Goal: Communication & Community: Answer question/provide support

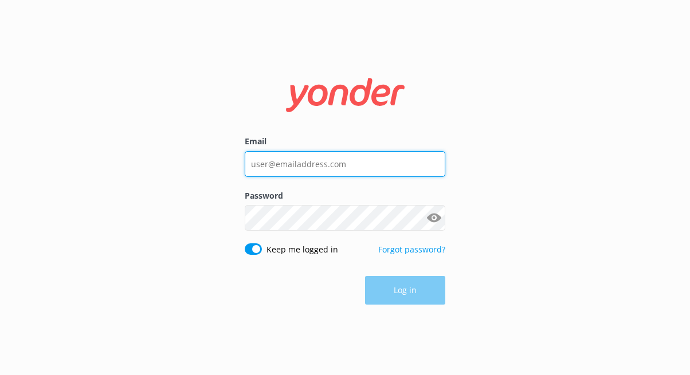
click at [350, 167] on input "Email" at bounding box center [345, 164] width 200 height 26
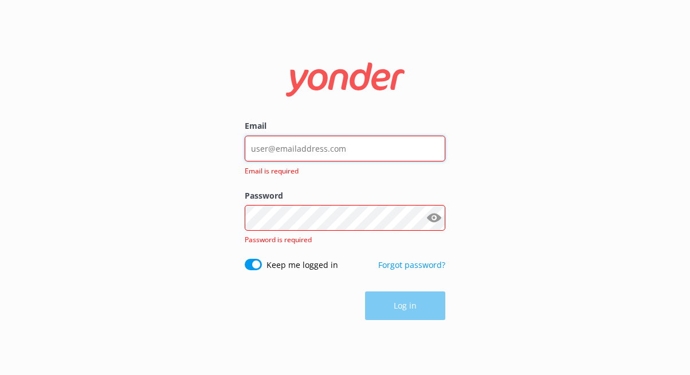
type input "contact@extranomical.com"
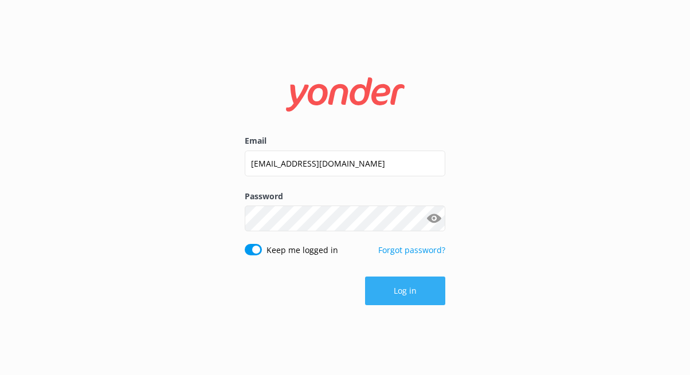
click at [393, 290] on button "Log in" at bounding box center [405, 291] width 80 height 29
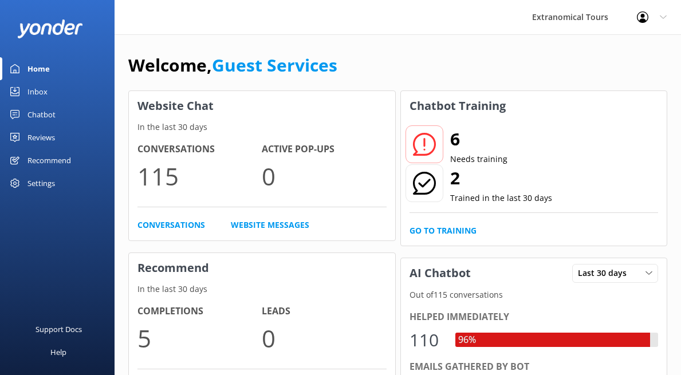
click at [76, 90] on link "Inbox" at bounding box center [57, 91] width 115 height 23
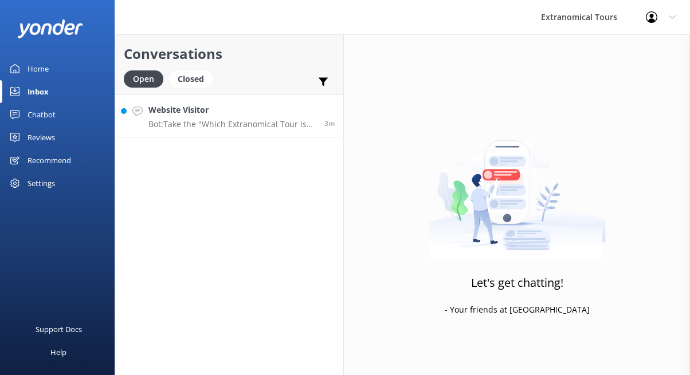
click at [213, 112] on h4 "Website Visitor" at bounding box center [231, 110] width 167 height 13
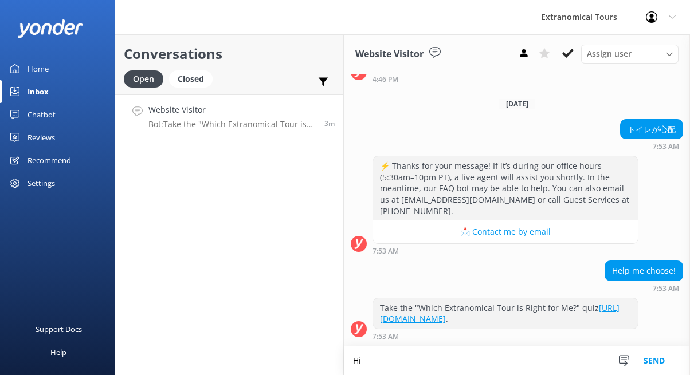
scroll to position [139, 0]
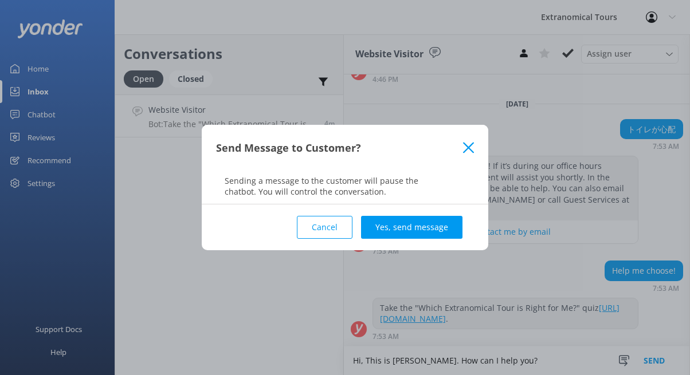
type textarea "Hi, This is [PERSON_NAME]. How can I help you?"
click at [407, 244] on div "Cancel Yes, send message" at bounding box center [345, 227] width 258 height 46
click at [415, 232] on button "Yes, send message" at bounding box center [411, 227] width 101 height 23
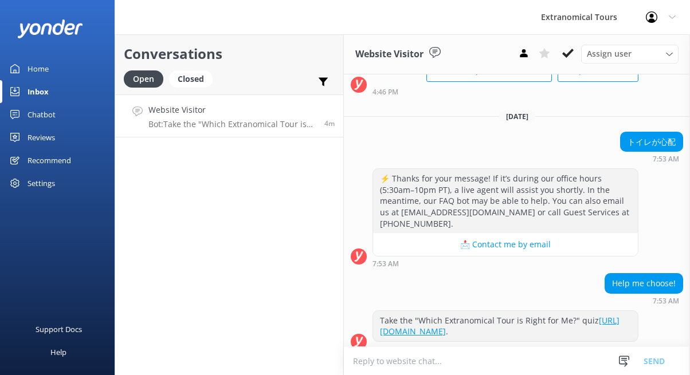
scroll to position [0, 0]
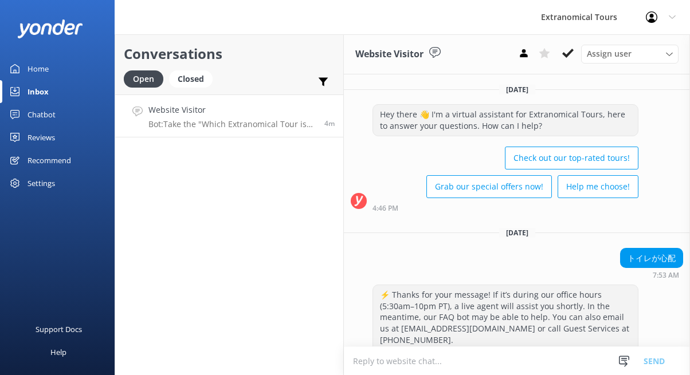
click at [627, 247] on div "Yesterday Hey there 👋 I'm a virtual assistant for Extranomical Tours, here to a…" at bounding box center [517, 311] width 346 height 475
click at [627, 248] on div "トイレが心配" at bounding box center [651, 258] width 63 height 21
copy div "トイレが心配"
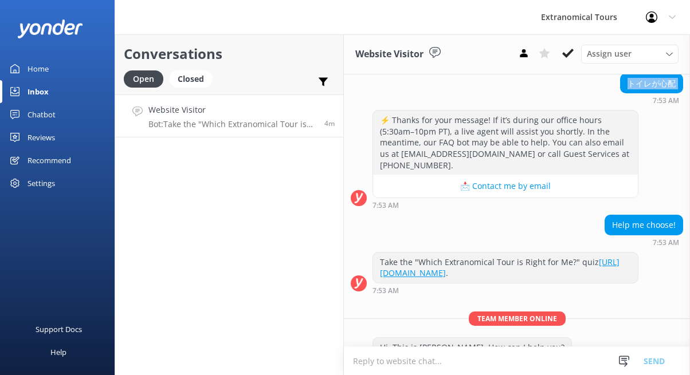
scroll to position [213, 0]
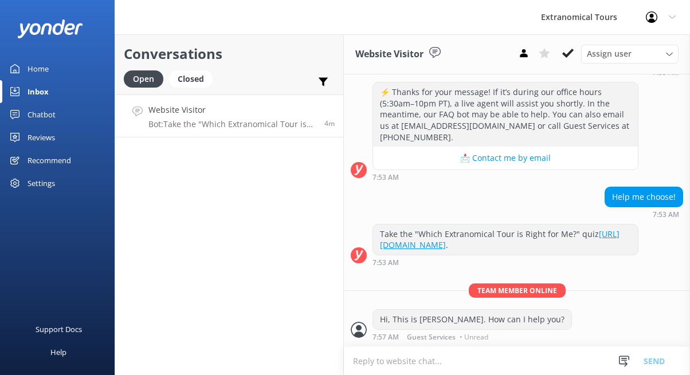
click at [449, 355] on textarea at bounding box center [517, 361] width 346 height 28
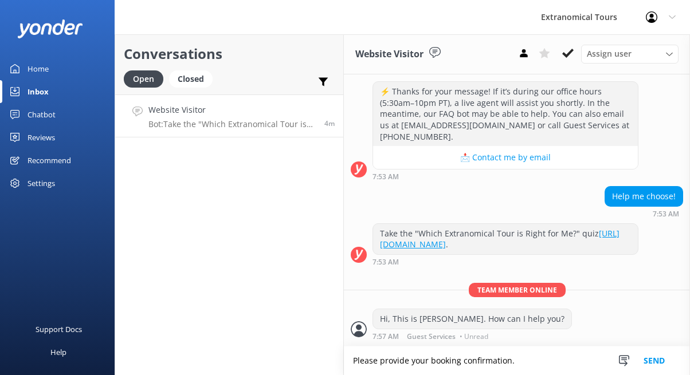
type textarea "Please provide your booking confirmation."
click at [642, 358] on button "Send" at bounding box center [653, 361] width 43 height 29
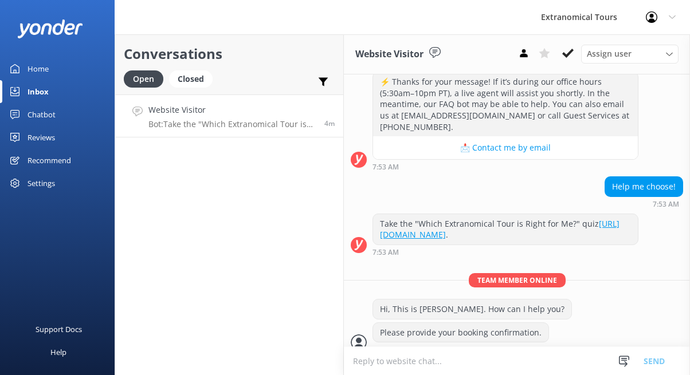
scroll to position [237, 0]
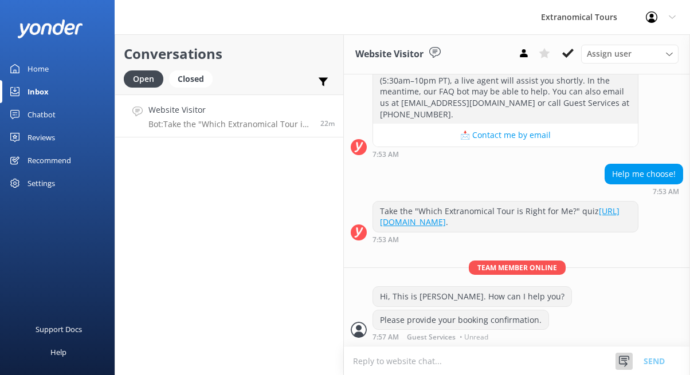
click at [632, 357] on div at bounding box center [623, 361] width 17 height 17
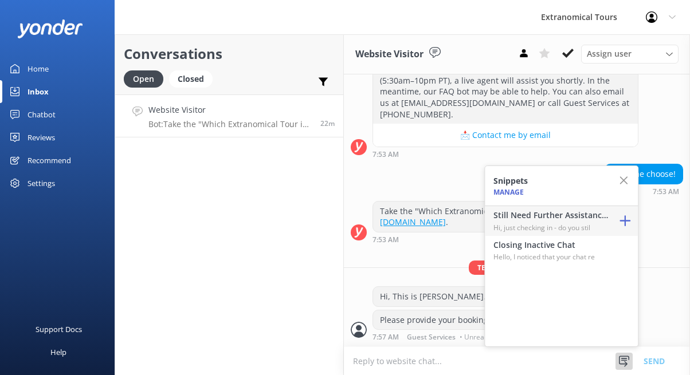
click at [579, 222] on p "Hi, just checking in - do you stil" at bounding box center [550, 227] width 115 height 11
type textarea "Hi, just checking in - do you still require assistance from our team on this? T…"
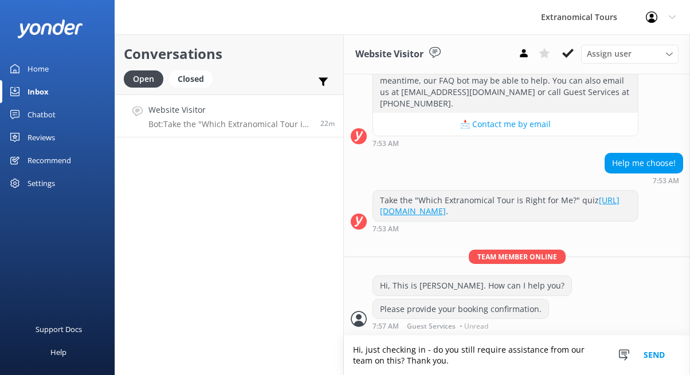
click at [650, 361] on button "Send" at bounding box center [653, 356] width 43 height 40
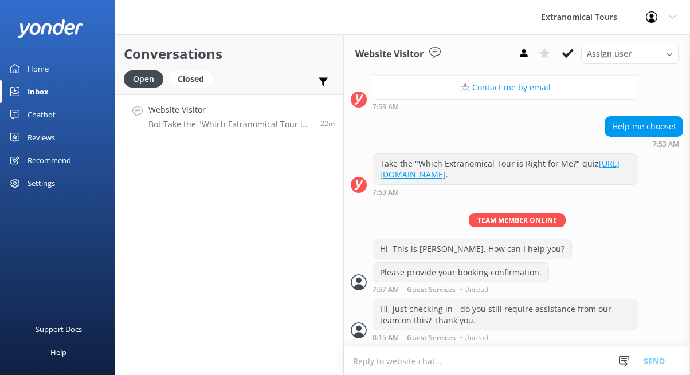
scroll to position [285, 0]
click at [67, 102] on link "Inbox" at bounding box center [57, 91] width 115 height 23
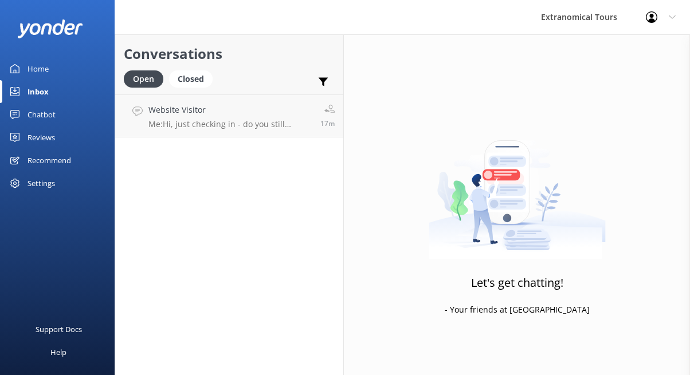
click at [66, 98] on link "Inbox" at bounding box center [57, 91] width 115 height 23
click at [66, 92] on link "Inbox" at bounding box center [57, 91] width 115 height 23
click at [67, 90] on link "Inbox" at bounding box center [57, 91] width 115 height 23
click at [178, 148] on div "Conversations Open Closed Important Assigned to me Unassigned Website Visitor M…" at bounding box center [229, 204] width 229 height 341
click at [188, 127] on p "Me: Hi, just checking in - do you still require assistance from our team on thi…" at bounding box center [229, 124] width 163 height 10
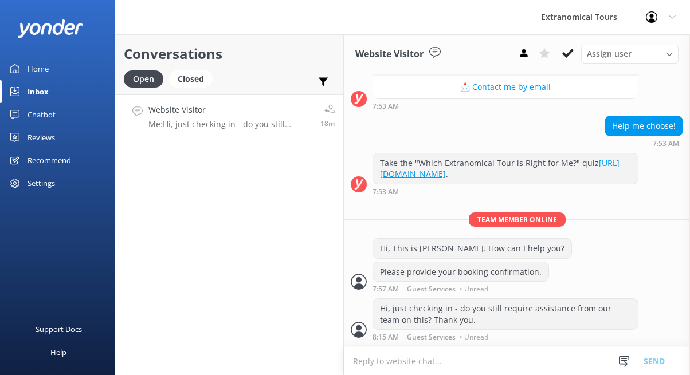
scroll to position [285, 0]
click at [57, 95] on link "Inbox" at bounding box center [57, 91] width 115 height 23
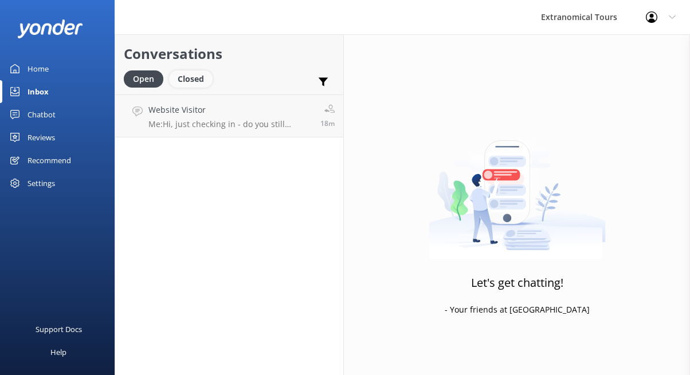
click at [202, 76] on div "Closed" at bounding box center [191, 78] width 44 height 17
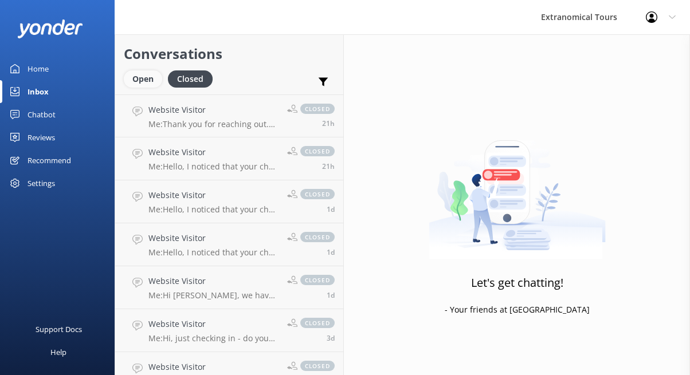
click at [141, 81] on div "Open" at bounding box center [143, 78] width 38 height 17
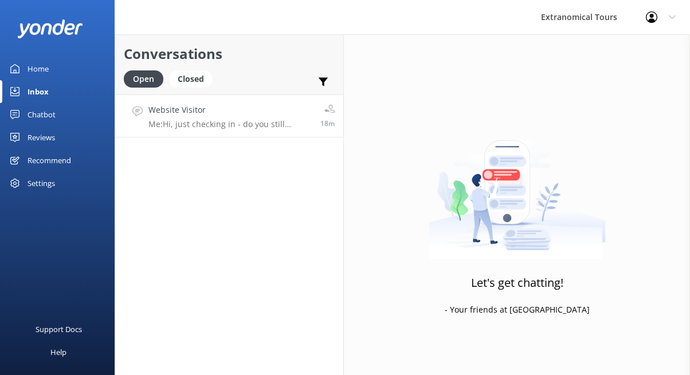
click at [208, 115] on h4 "Website Visitor" at bounding box center [229, 110] width 163 height 13
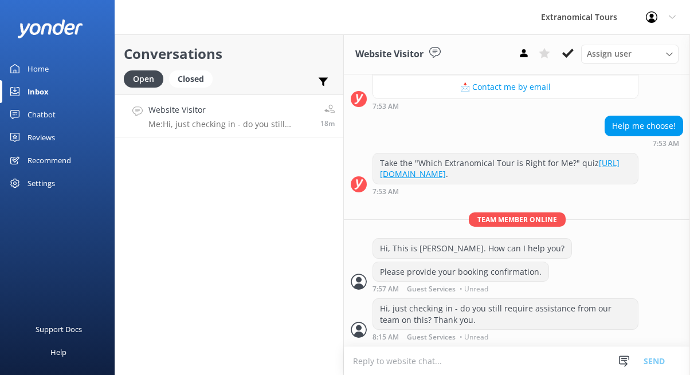
scroll to position [285, 0]
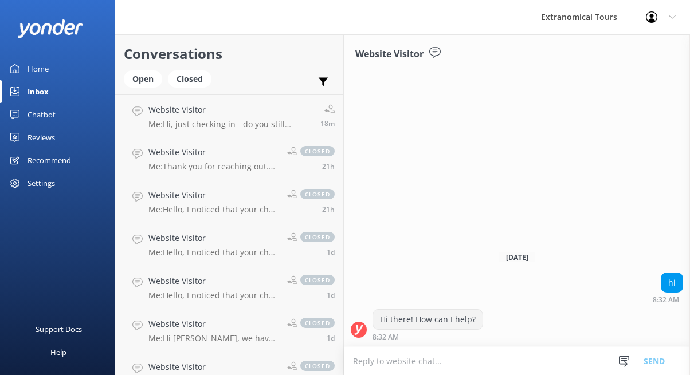
click at [139, 69] on div "Conversations Open Closed Important Assigned to me Unassigned" at bounding box center [229, 64] width 228 height 60
click at [146, 80] on div "Open" at bounding box center [143, 78] width 38 height 17
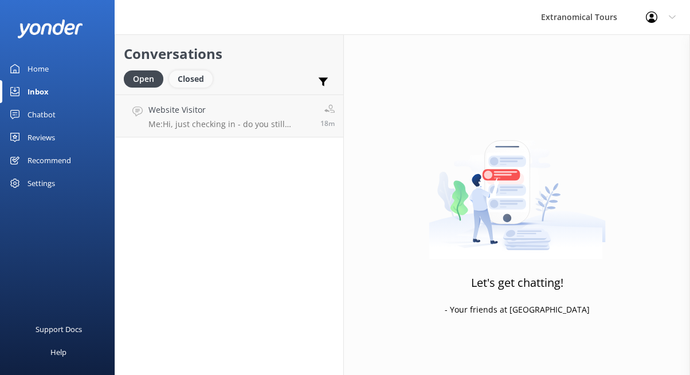
click at [189, 80] on div "Closed" at bounding box center [191, 78] width 44 height 17
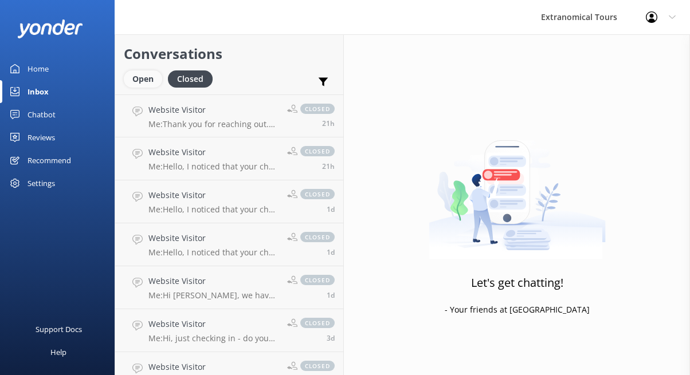
click at [156, 74] on div "Open" at bounding box center [143, 78] width 38 height 17
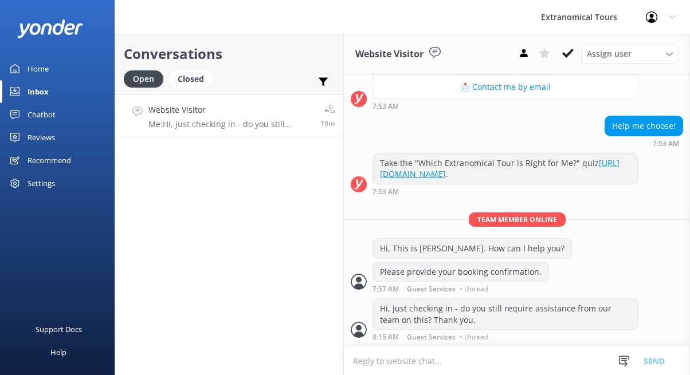
scroll to position [285, 0]
click at [633, 351] on div "Snippets Manage Still Need Further Assistance? Hi, just checking in - do you st…" at bounding box center [645, 361] width 60 height 28
click at [618, 360] on icon at bounding box center [623, 361] width 11 height 11
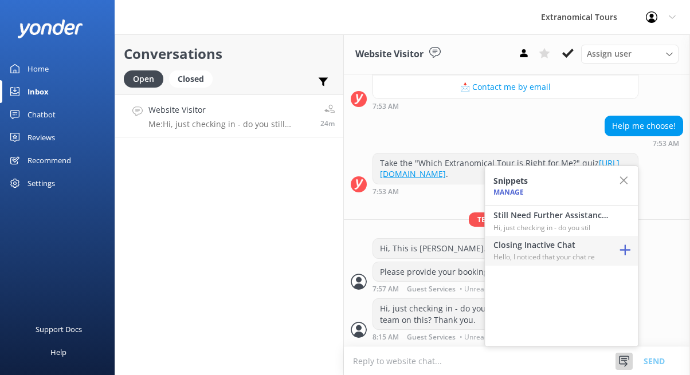
click at [582, 253] on p "Hello, I noticed that your chat re" at bounding box center [550, 256] width 115 height 11
type textarea "Hello, I noticed that your chat remains open, but inactive. I will close this l…"
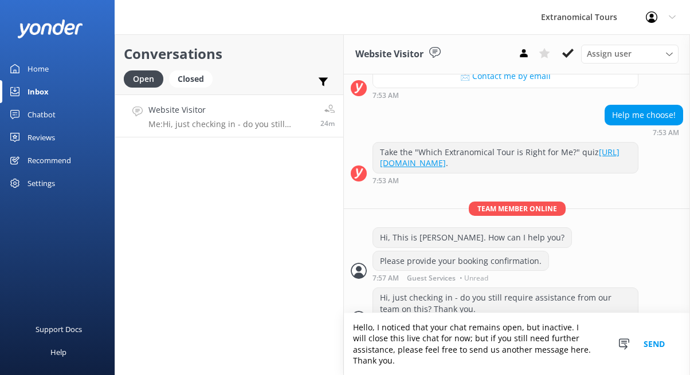
click at [654, 344] on button "Send" at bounding box center [653, 344] width 43 height 62
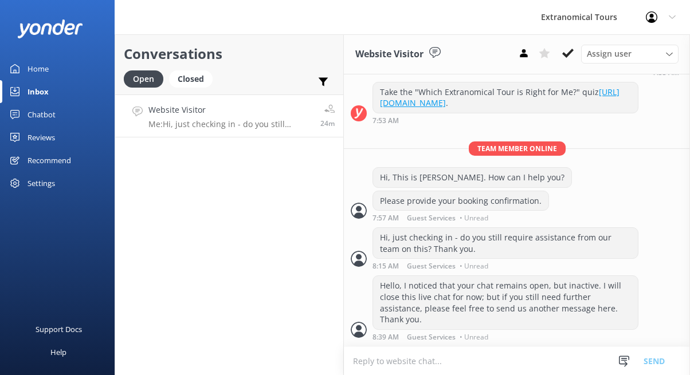
scroll to position [355, 0]
click at [573, 47] on button at bounding box center [567, 53] width 21 height 17
